Goal: Answer question/provide support

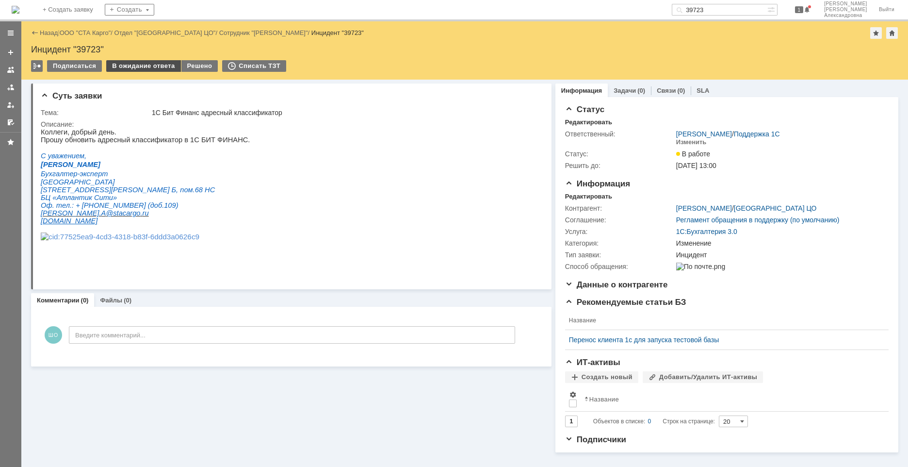
click at [146, 65] on div "В ожидание ответа" at bounding box center [143, 66] width 74 height 12
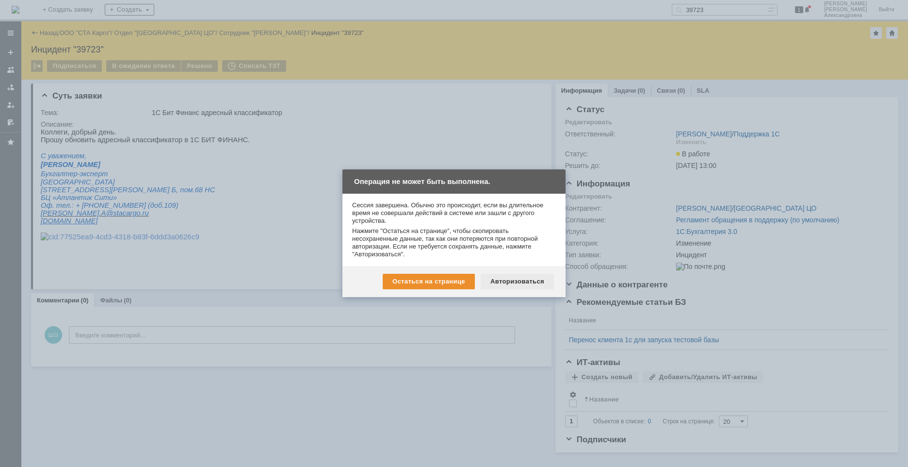
click at [503, 280] on div "Авторизоваться" at bounding box center [517, 282] width 73 height 16
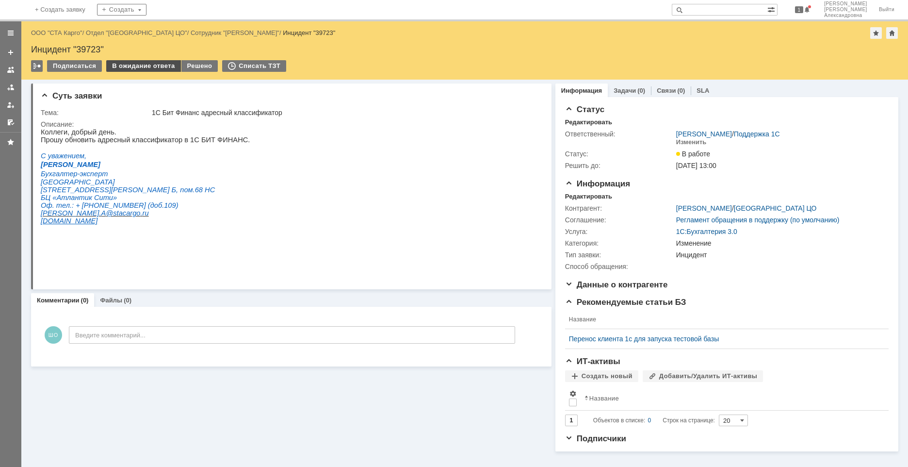
click at [135, 65] on div "В ожидание ответа" at bounding box center [143, 66] width 74 height 12
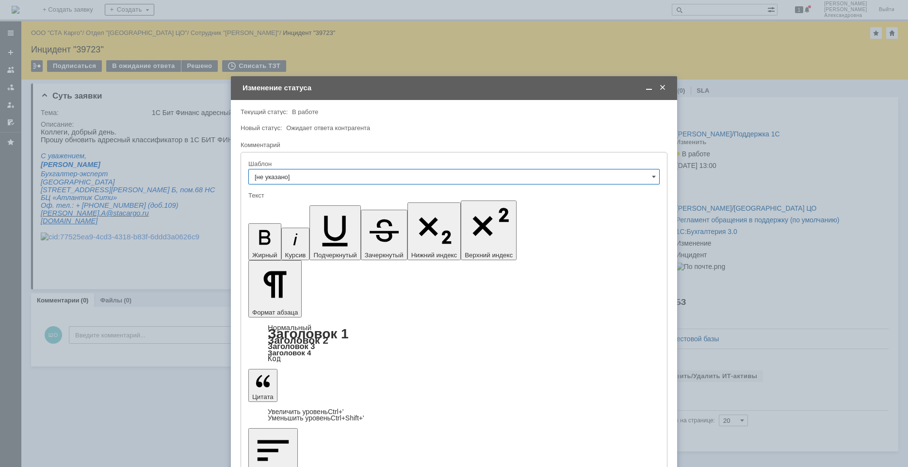
drag, startPoint x: 309, startPoint y: 2760, endPoint x: 324, endPoint y: 2742, distance: 23.7
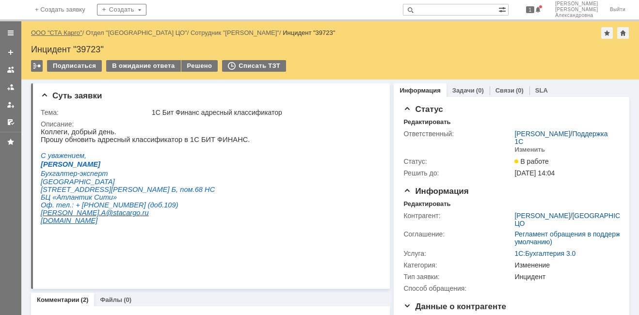
click at [63, 30] on link "ООО "СТА Карго"" at bounding box center [56, 32] width 51 height 7
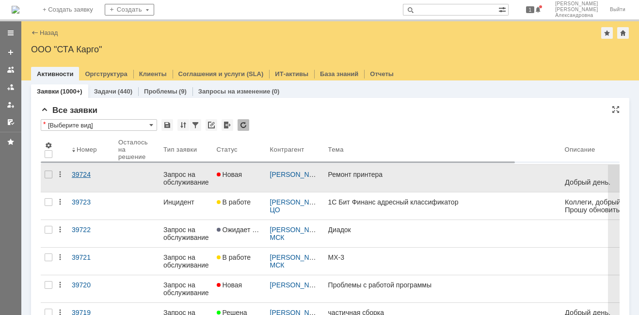
click at [81, 188] on link "39724" at bounding box center [91, 178] width 47 height 27
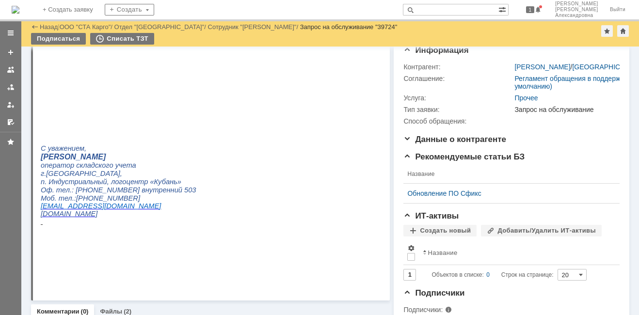
scroll to position [179, 0]
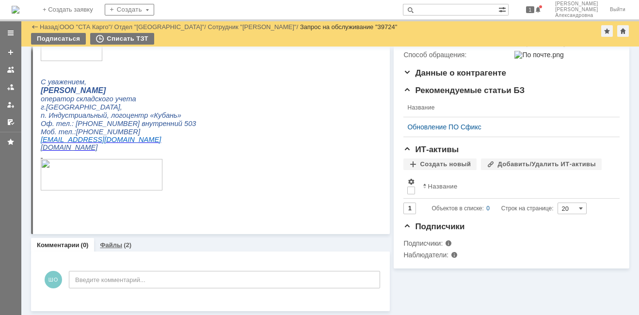
click at [100, 246] on link "Файлы" at bounding box center [111, 245] width 22 height 7
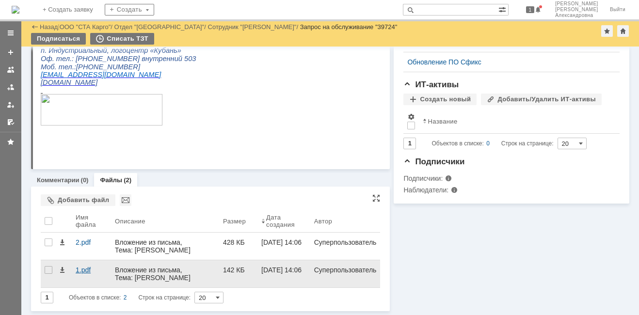
scroll to position [244, 0]
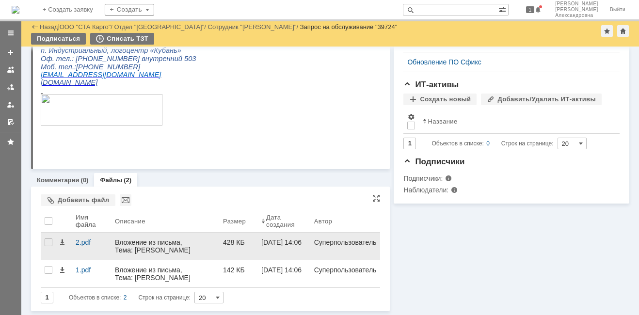
click at [136, 249] on div "Вложение из письма, Тема: Ремонт принтера, Отправитель: Латашко Эллина (latashk…" at bounding box center [165, 266] width 100 height 54
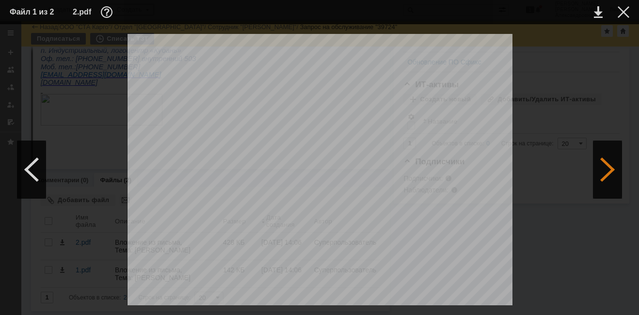
click at [610, 172] on div at bounding box center [607, 170] width 29 height 58
click at [35, 172] on div at bounding box center [31, 170] width 29 height 58
click at [625, 16] on div at bounding box center [624, 12] width 12 height 12
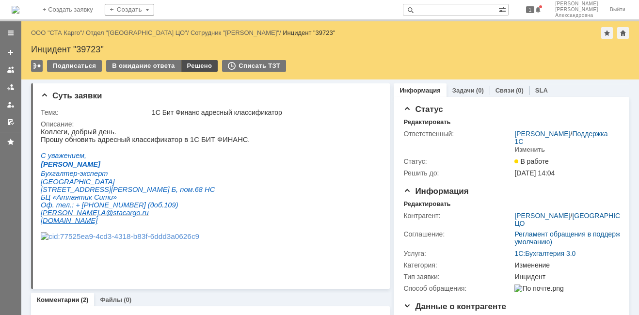
click at [195, 64] on div "Решено" at bounding box center [199, 66] width 37 height 12
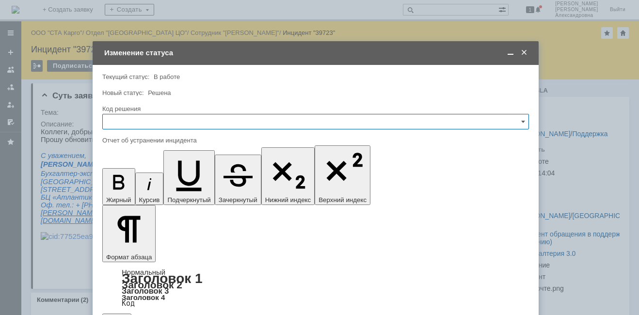
click at [211, 119] on input "text" at bounding box center [315, 122] width 427 height 16
click at [136, 244] on div "Решено" at bounding box center [316, 252] width 426 height 16
type input "Решено"
